Goal: Find specific page/section: Find specific page/section

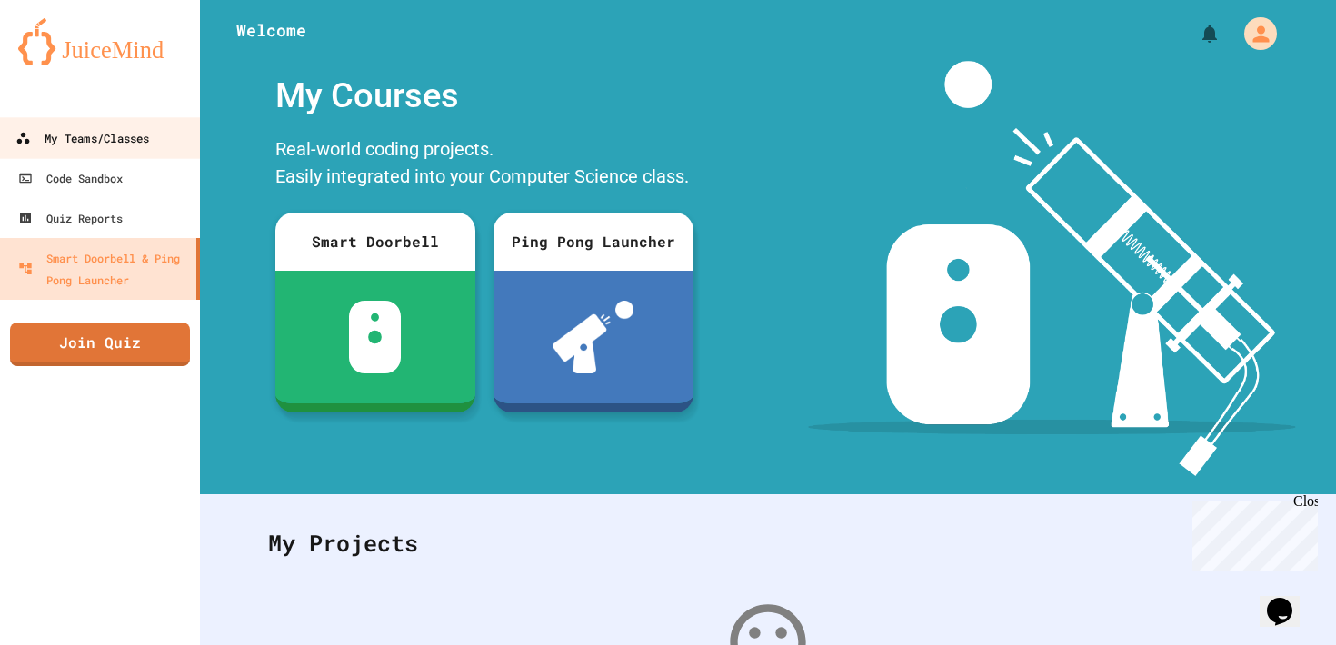
click at [137, 138] on div "My Teams/Classes" at bounding box center [82, 138] width 134 height 23
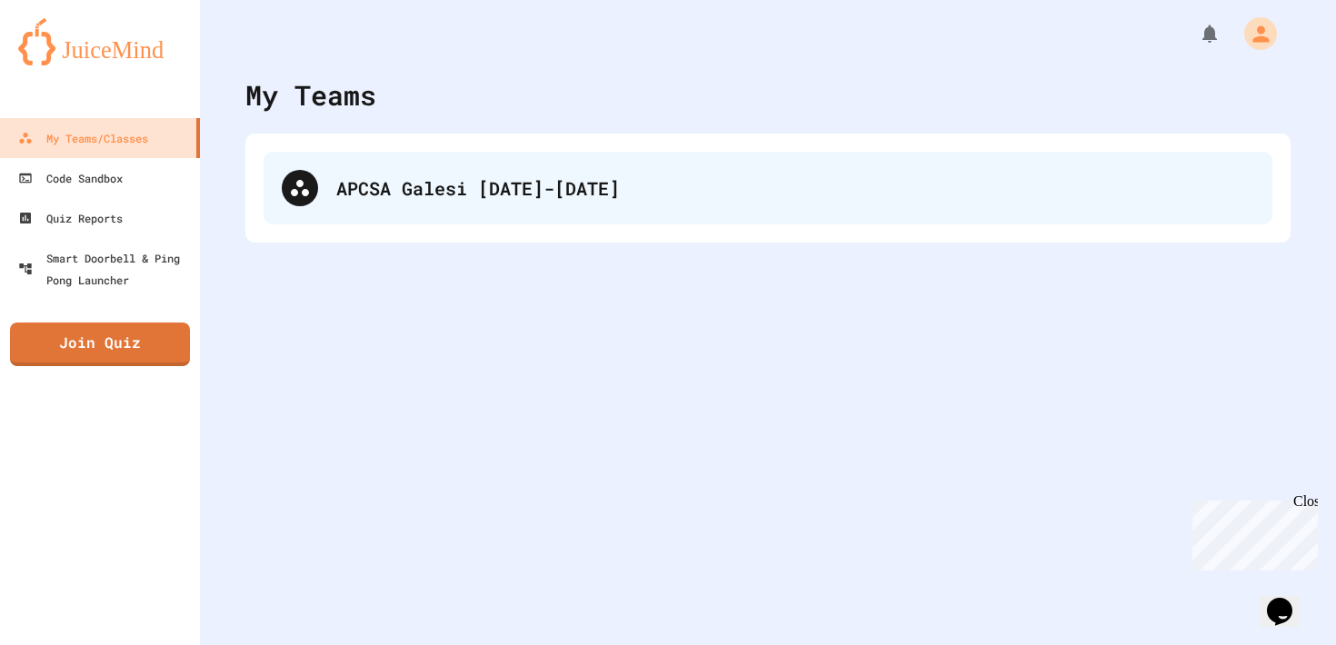
click at [529, 164] on div "APCSA Galesi [DATE]-[DATE]" at bounding box center [768, 188] width 1009 height 73
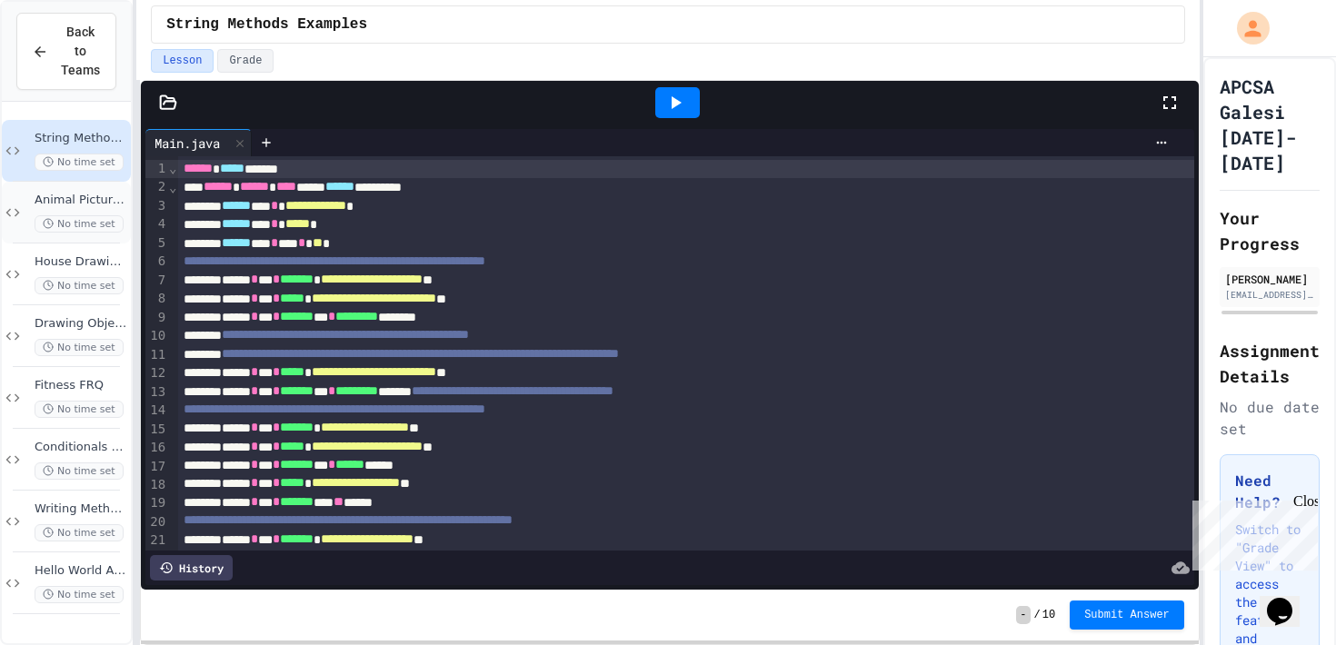
click at [32, 204] on div "Animal Picture Project No time set" at bounding box center [66, 213] width 129 height 62
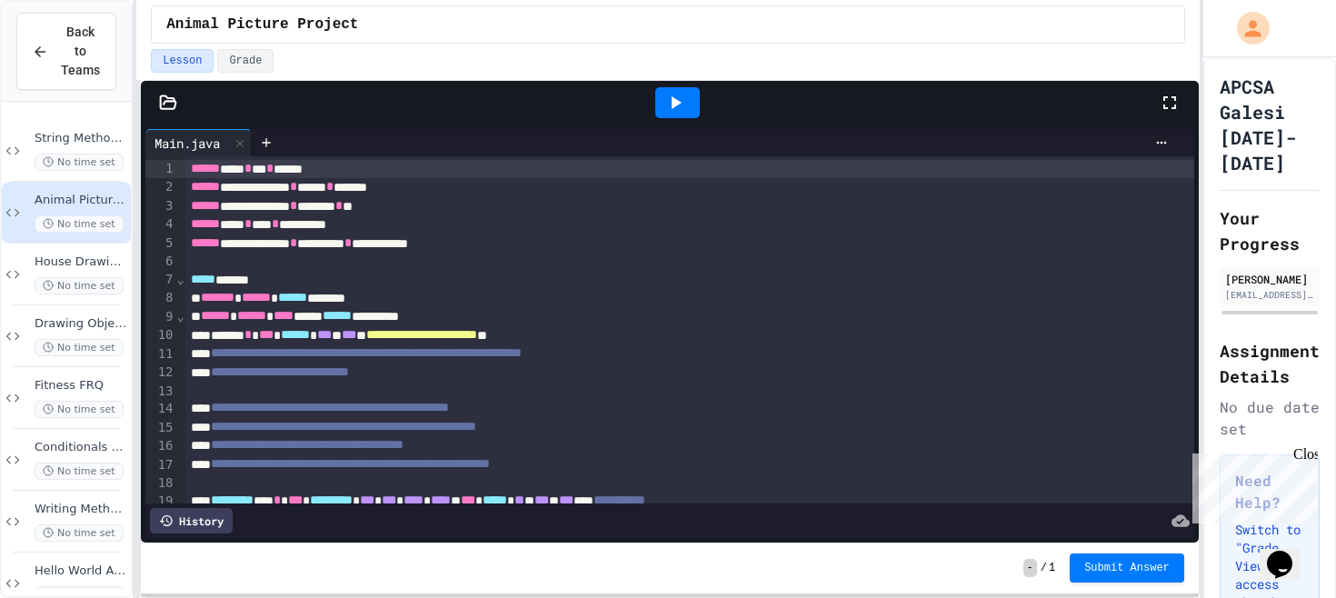
click at [679, 100] on icon at bounding box center [675, 103] width 22 height 22
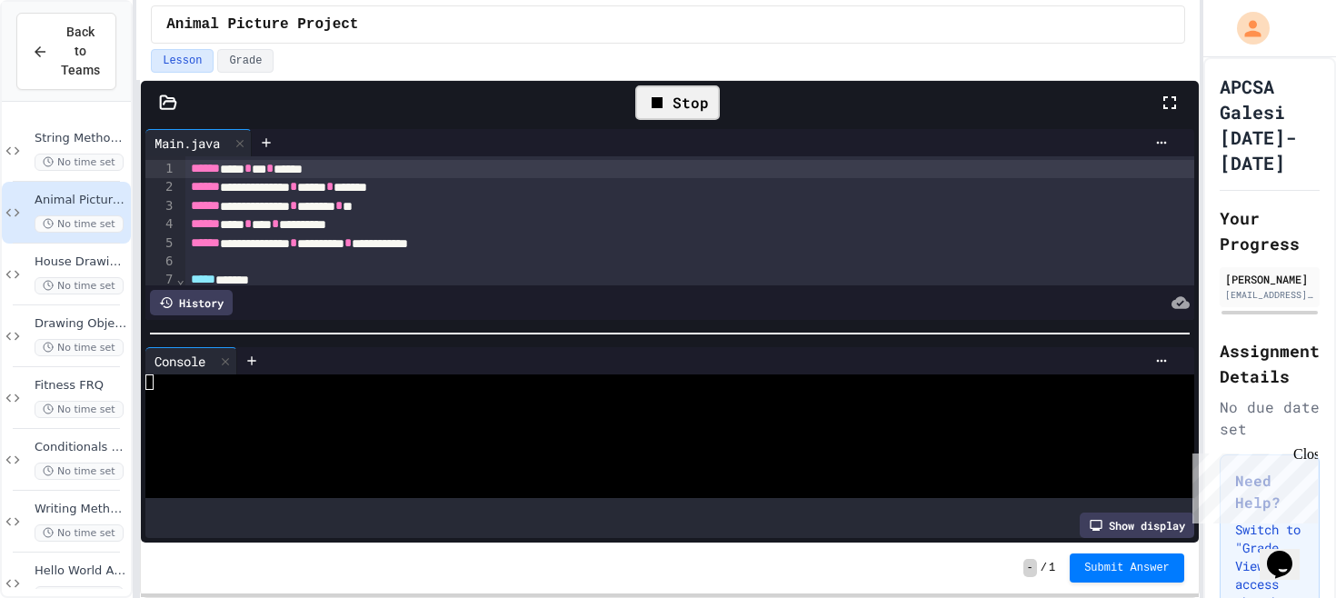
click at [1149, 529] on div "Show display" at bounding box center [1137, 525] width 115 height 25
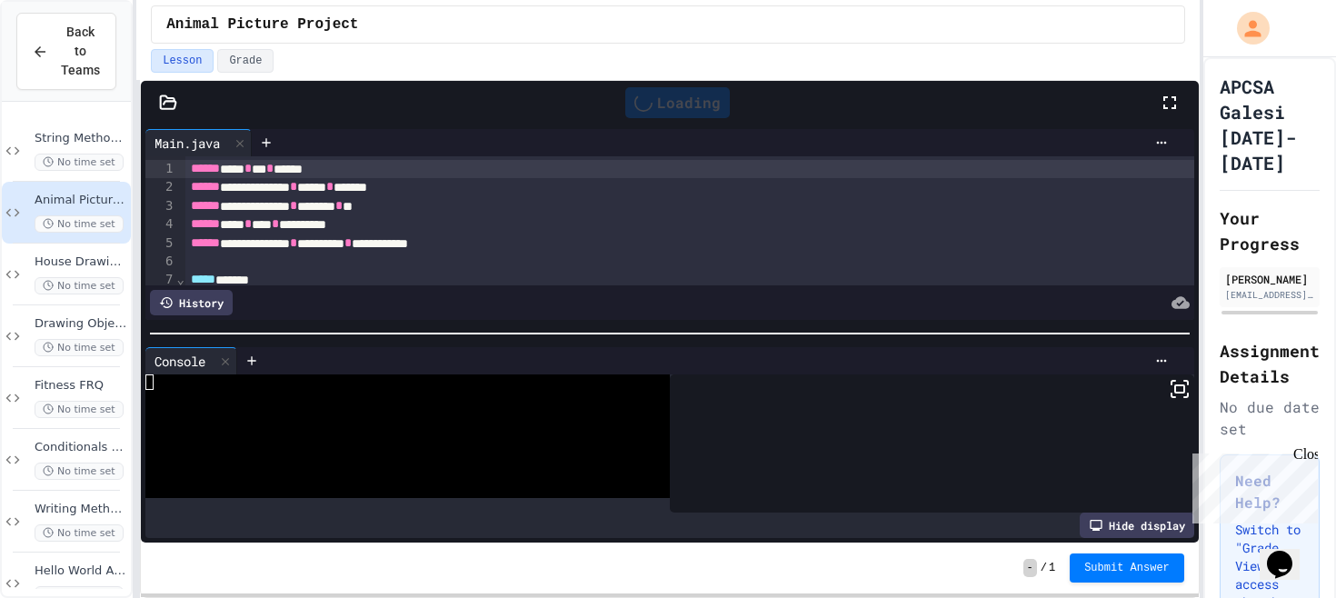
click at [1179, 394] on icon at bounding box center [1180, 389] width 22 height 22
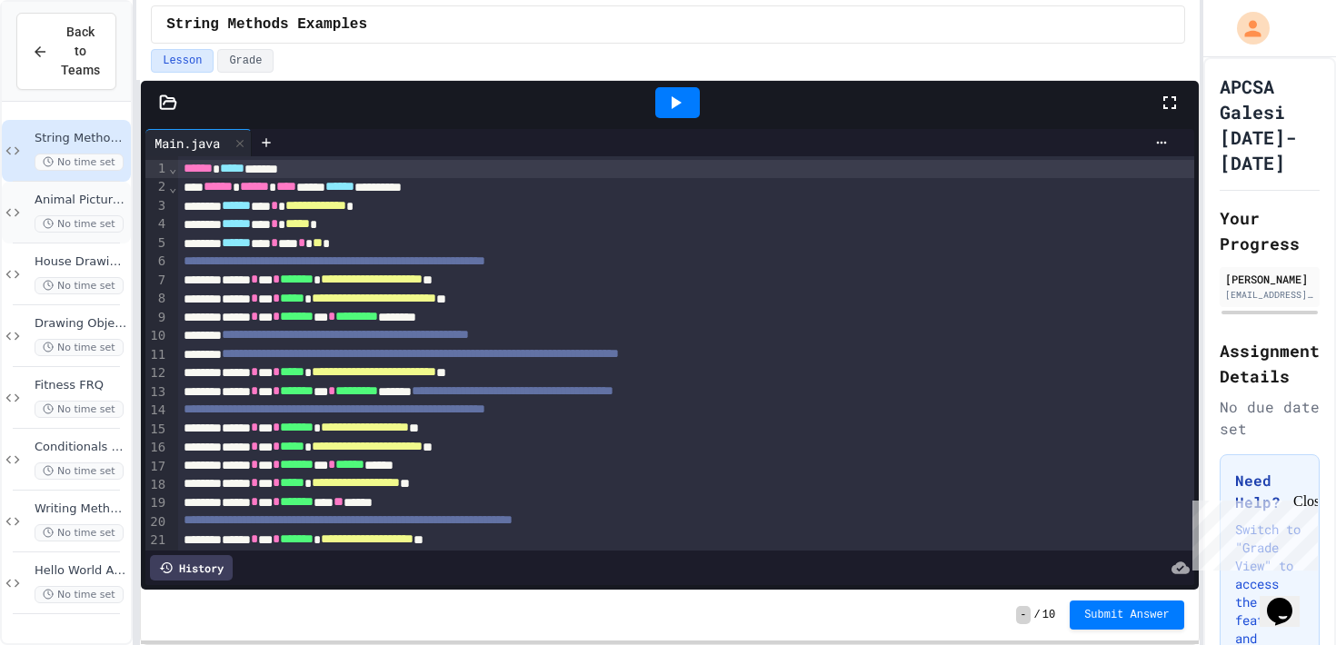
click at [50, 213] on div "Animal Picture Project No time set" at bounding box center [81, 213] width 93 height 40
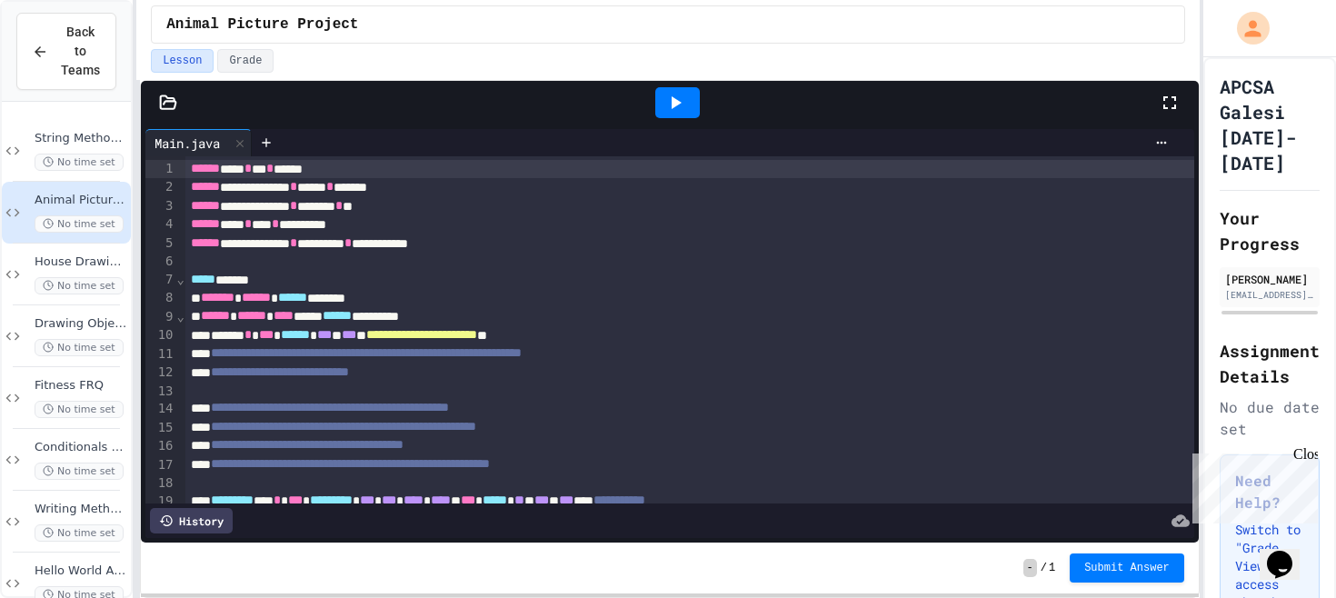
click at [682, 112] on icon at bounding box center [675, 103] width 22 height 22
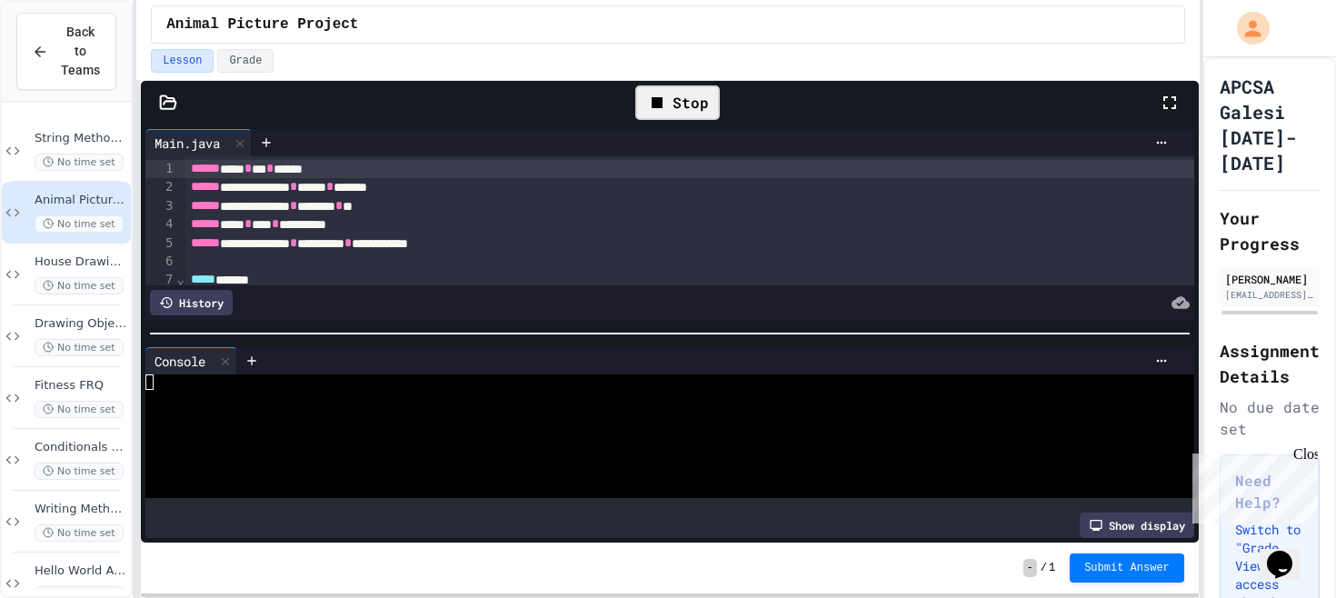
click at [1101, 531] on div "Show display" at bounding box center [1137, 525] width 115 height 25
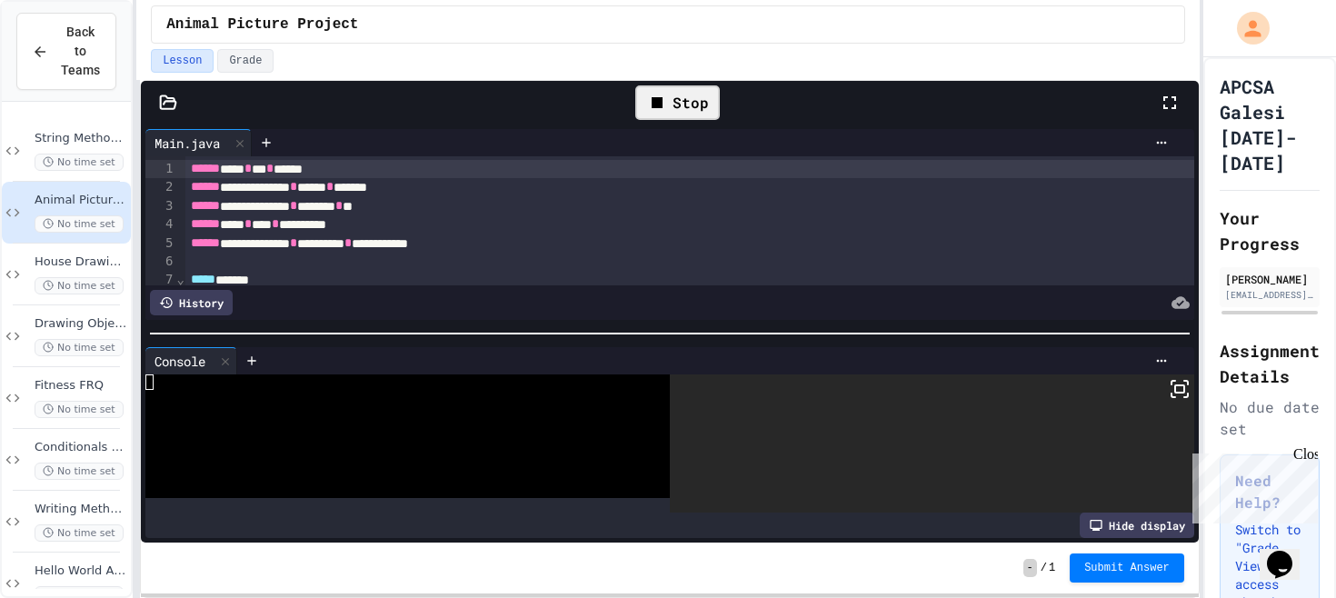
click at [1180, 386] on icon at bounding box center [1180, 389] width 22 height 22
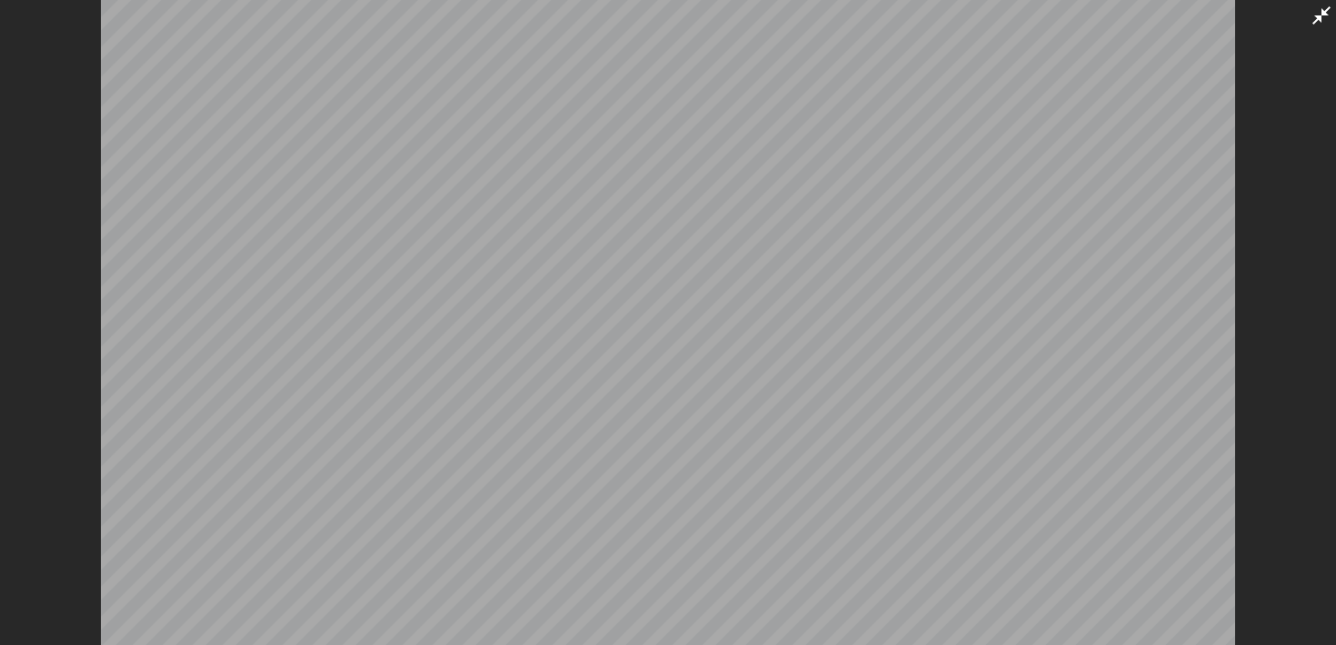
click at [1322, 16] on icon at bounding box center [1321, 16] width 22 height 22
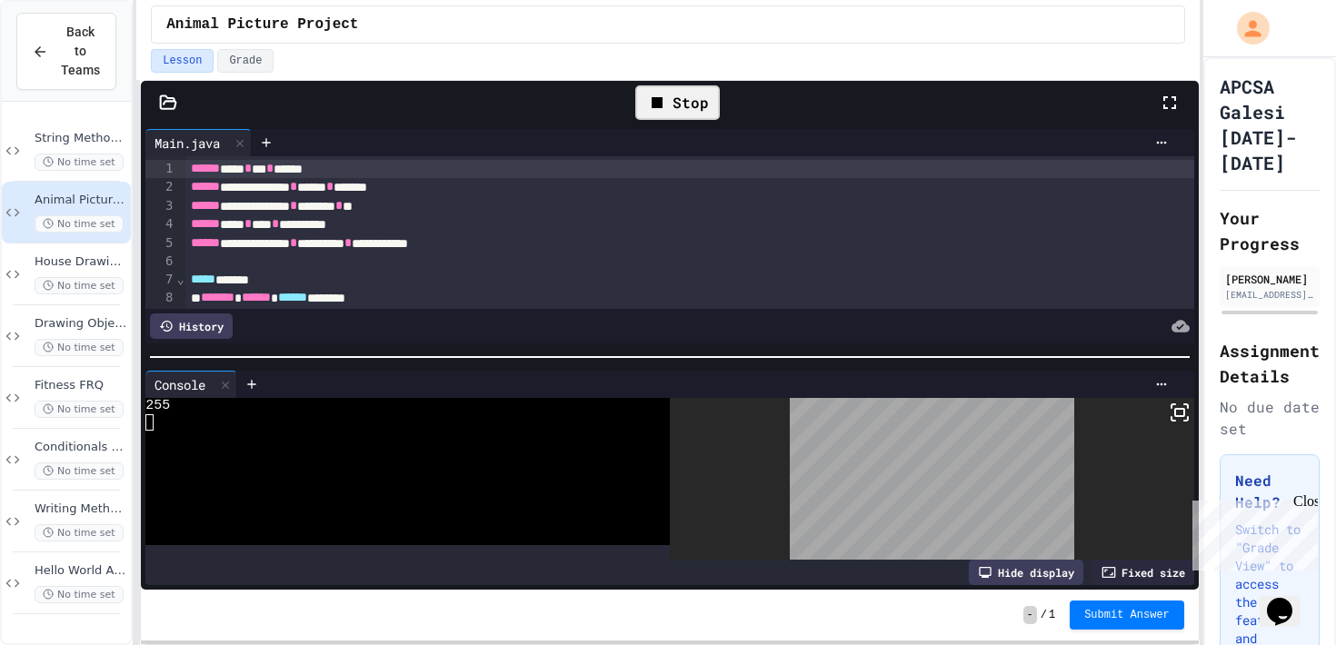
click at [722, 108] on div "Stop" at bounding box center [677, 102] width 103 height 53
click at [689, 108] on div "Stop" at bounding box center [677, 102] width 85 height 35
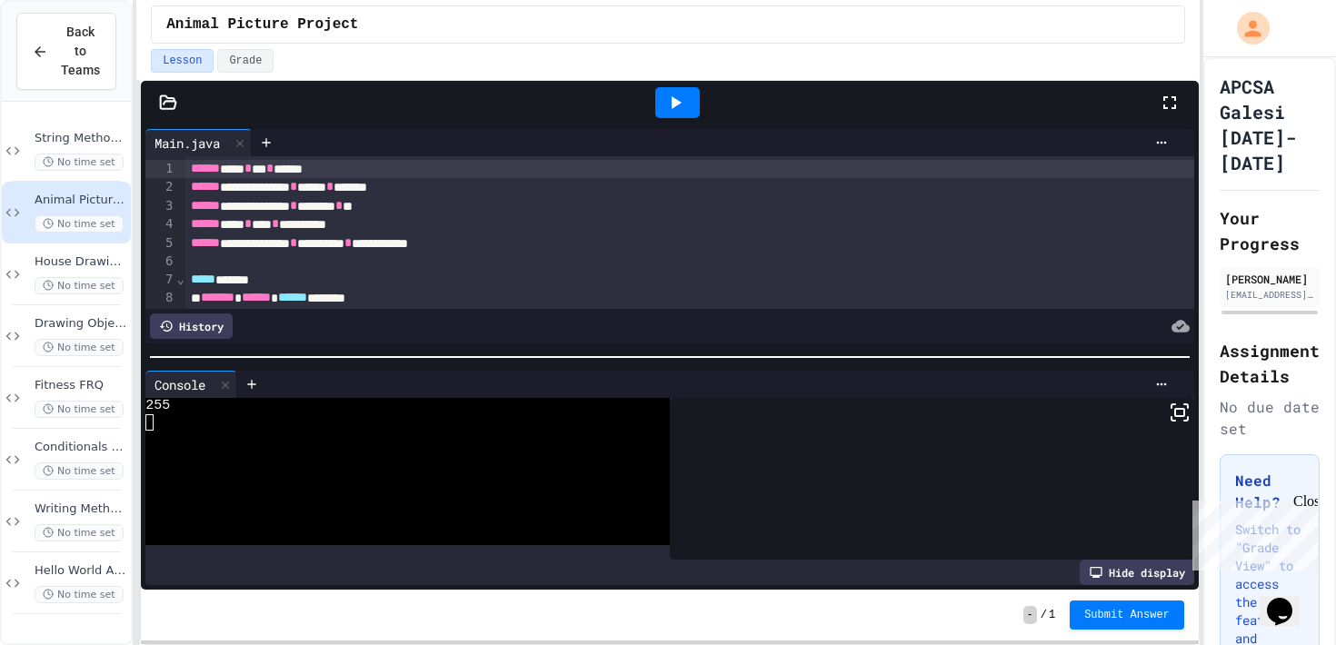
click at [689, 108] on div at bounding box center [677, 102] width 45 height 31
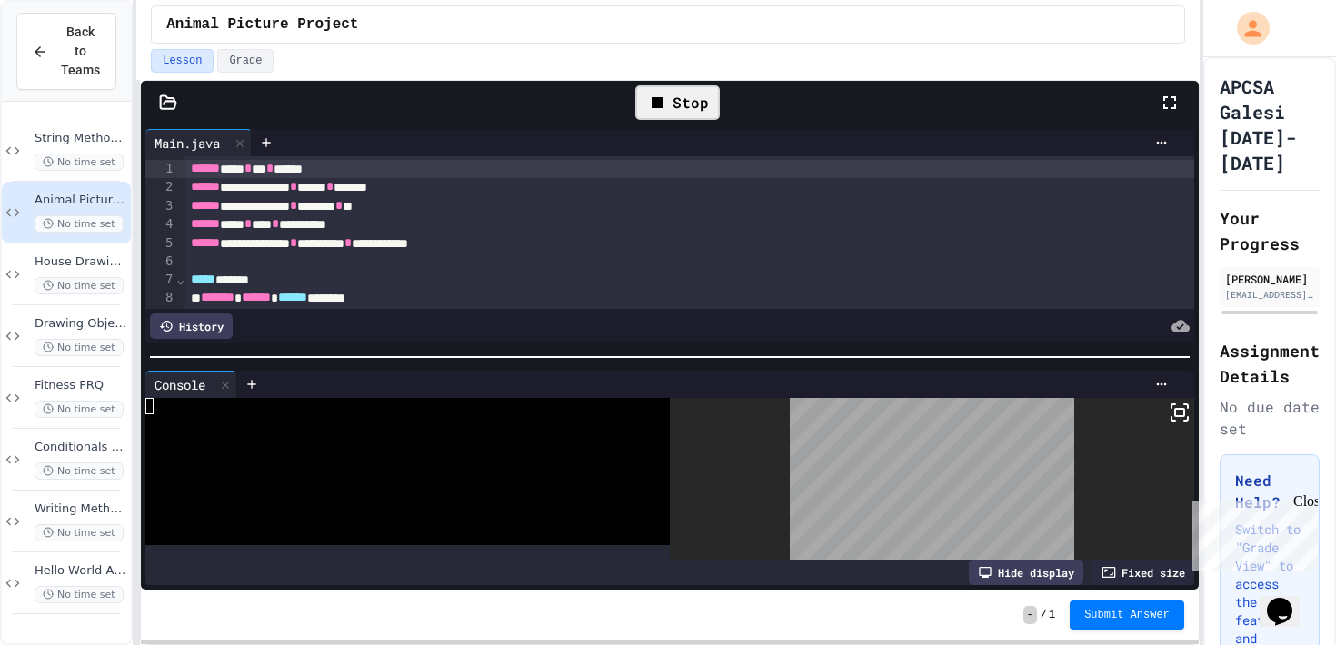
click at [695, 96] on div "Stop" at bounding box center [677, 102] width 85 height 35
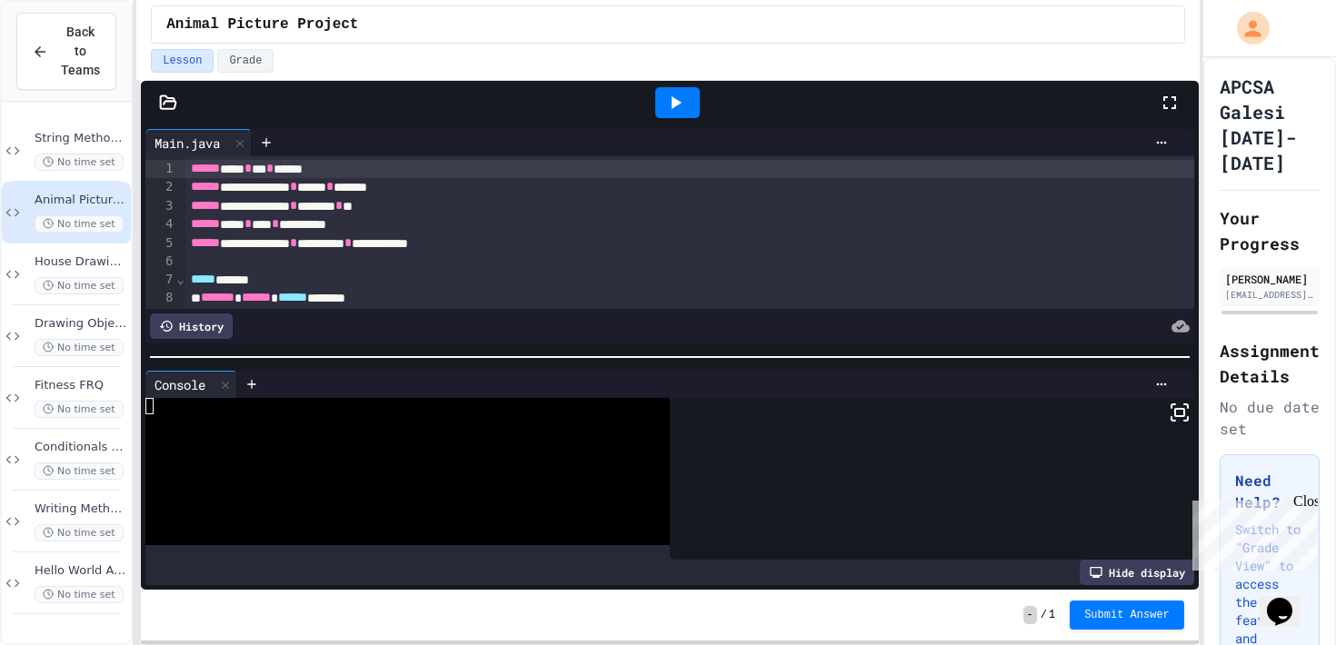
click at [688, 90] on div at bounding box center [677, 102] width 45 height 31
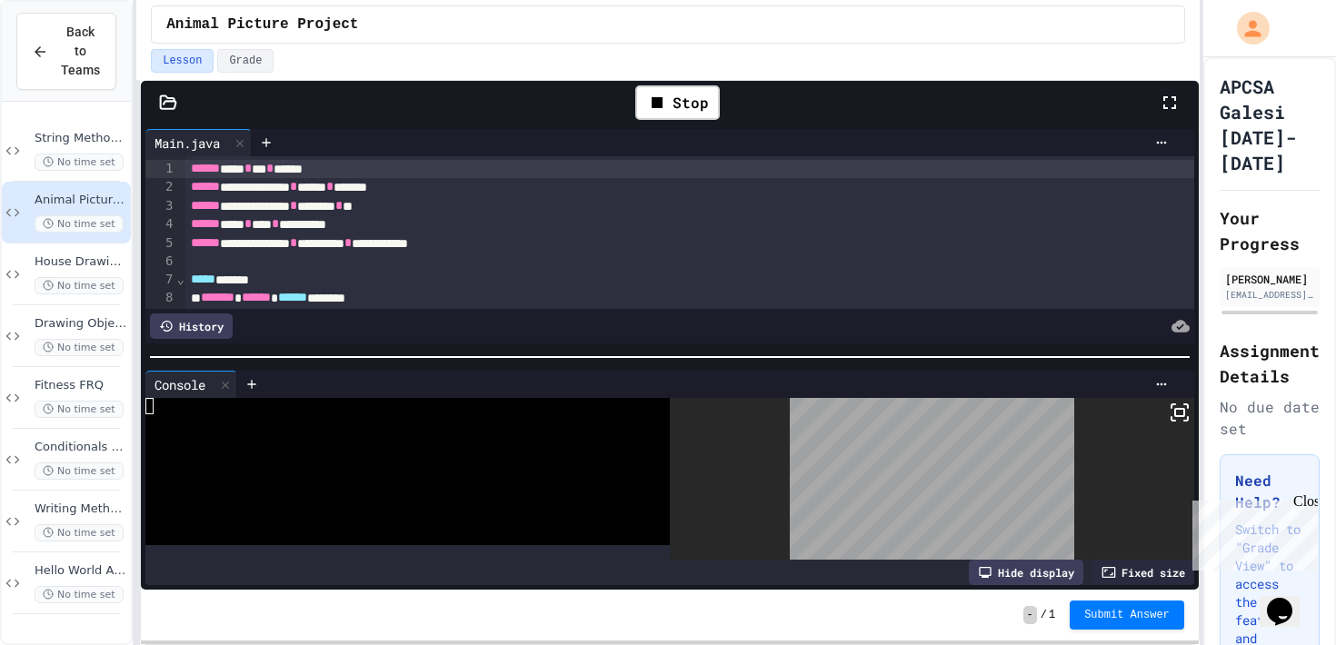
click at [1184, 418] on icon at bounding box center [1180, 413] width 22 height 22
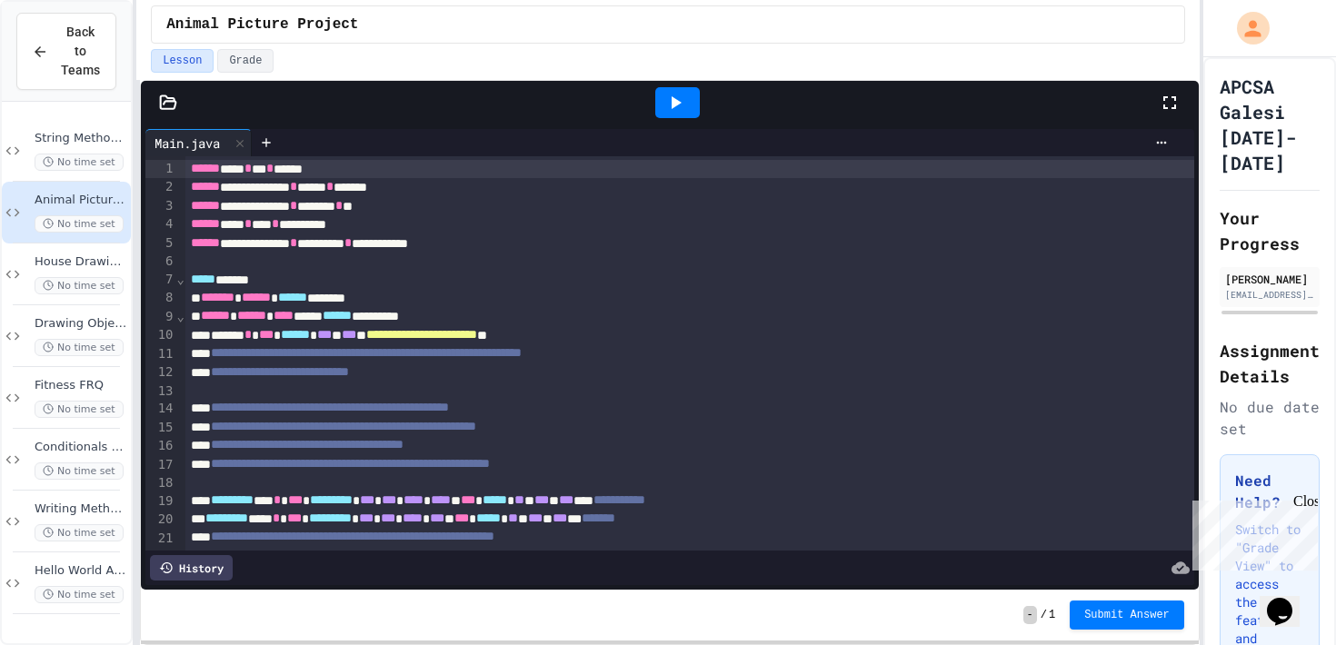
click at [670, 111] on icon at bounding box center [675, 103] width 22 height 22
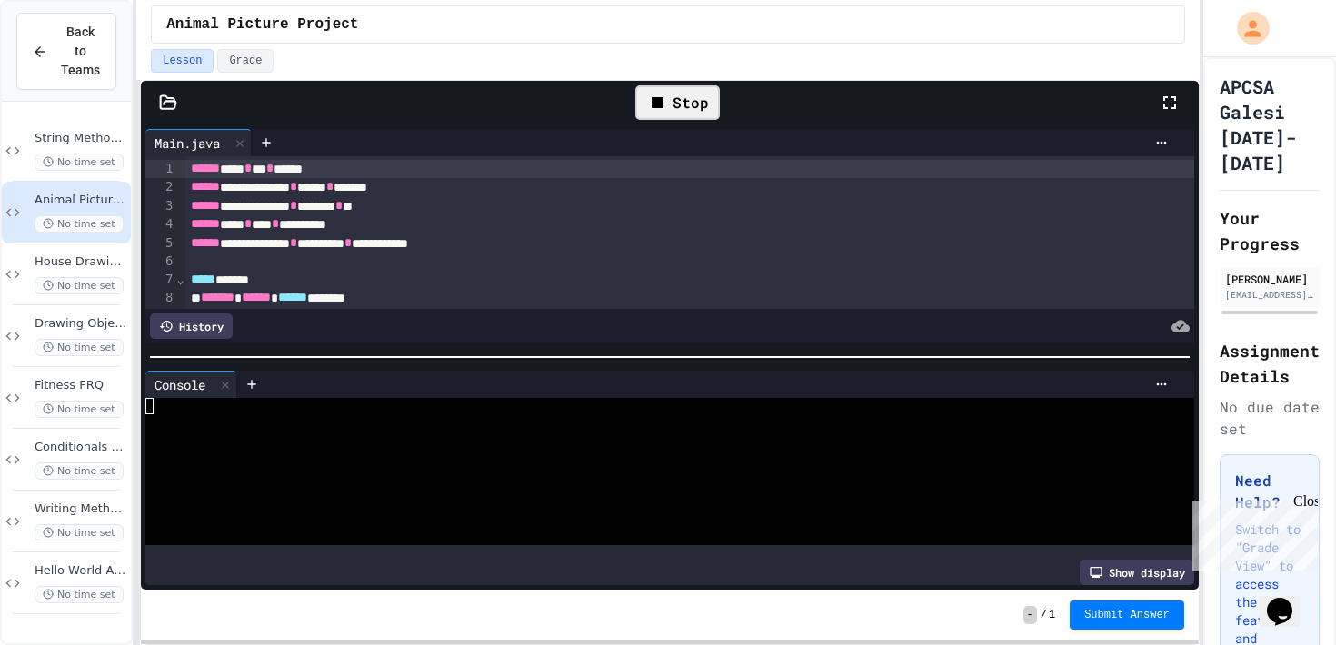
click at [1145, 568] on div "Show display" at bounding box center [1137, 572] width 115 height 25
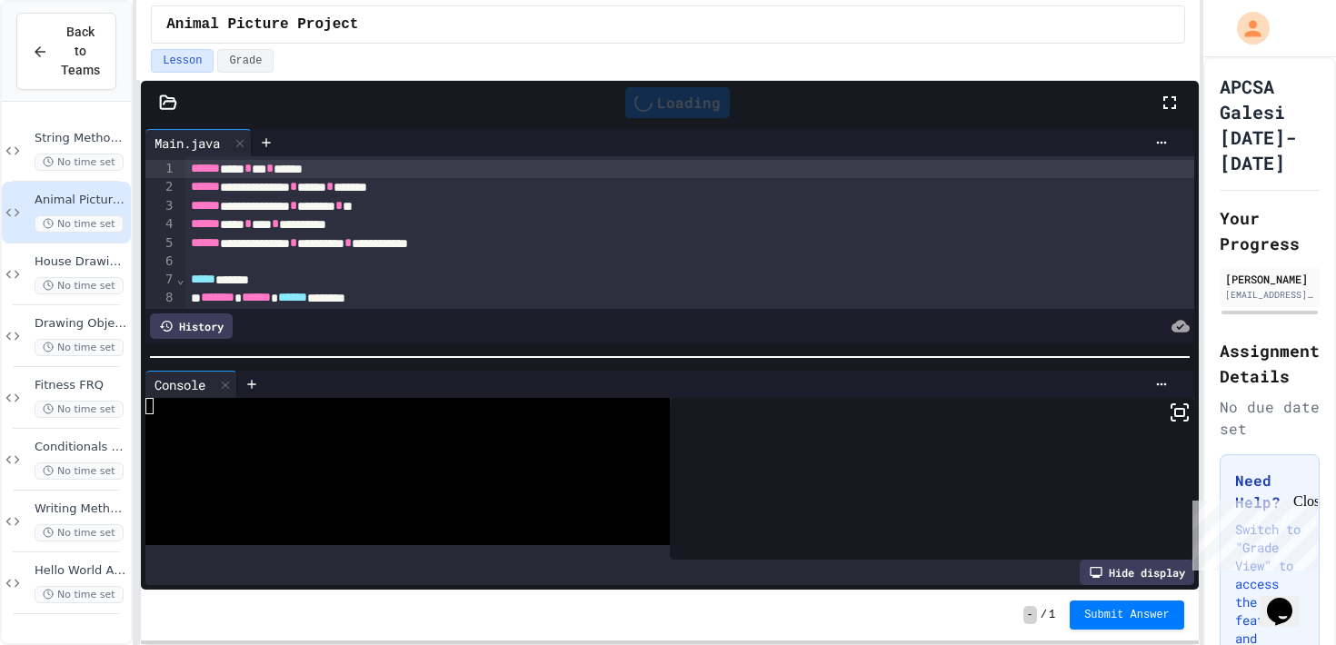
click at [1181, 413] on icon at bounding box center [1180, 413] width 22 height 22
